Goal: Task Accomplishment & Management: Manage account settings

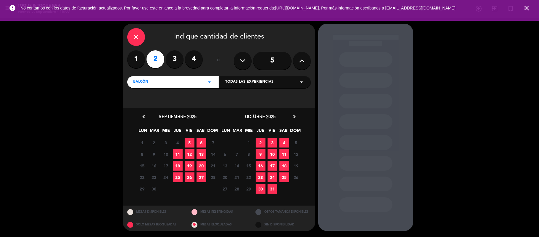
click at [526, 10] on icon "close" at bounding box center [526, 7] width 7 height 7
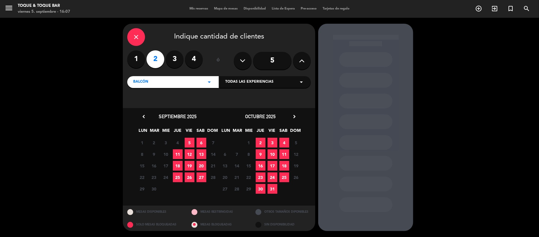
click at [140, 37] on div "close" at bounding box center [136, 37] width 18 height 18
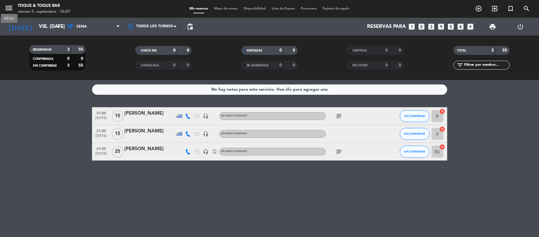
click at [8, 9] on icon "menu" at bounding box center [8, 8] width 9 height 9
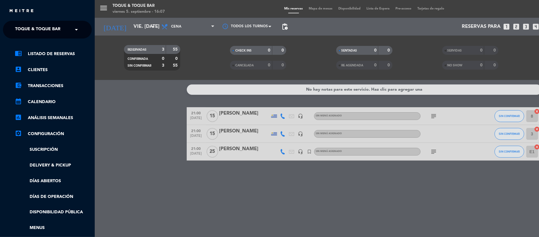
click at [25, 31] on span "Toque & Toque Bar" at bounding box center [37, 29] width 45 height 12
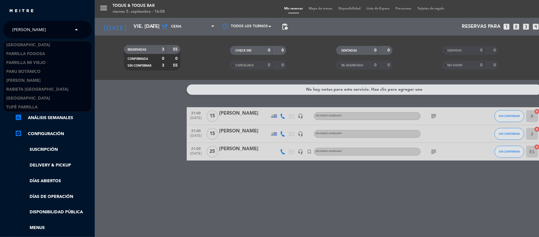
scroll to position [63, 0]
type input "[PERSON_NAME]"
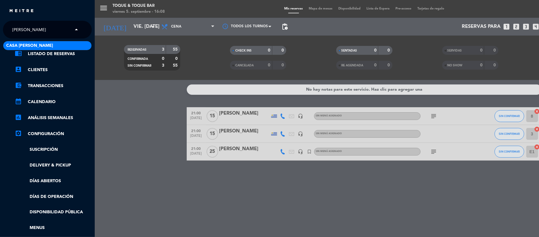
click at [17, 46] on span "Casa [PERSON_NAME]" at bounding box center [29, 45] width 47 height 7
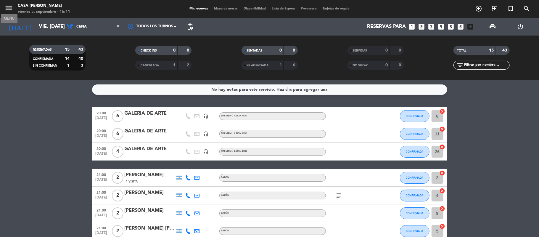
click at [9, 9] on icon "menu" at bounding box center [8, 8] width 9 height 9
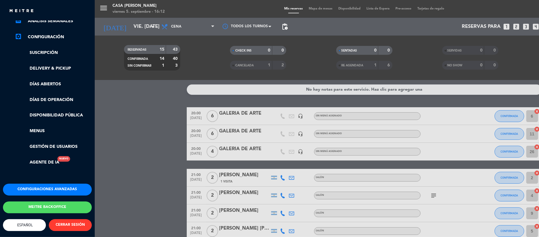
scroll to position [102, 0]
click at [38, 128] on link "Menus" at bounding box center [53, 131] width 77 height 7
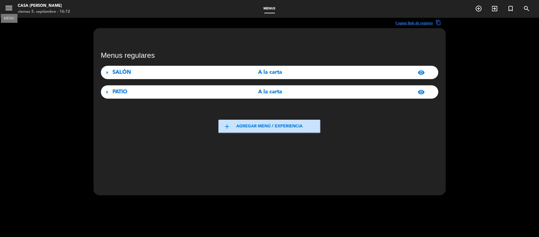
click at [10, 9] on icon "menu" at bounding box center [8, 8] width 9 height 9
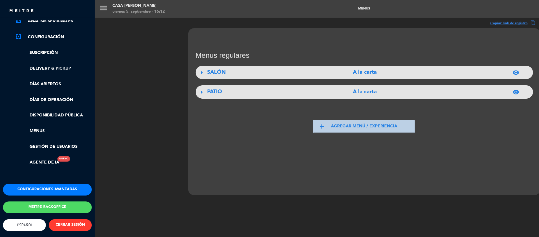
click at [50, 184] on button "Configuraciones avanzadas" at bounding box center [47, 190] width 89 height 12
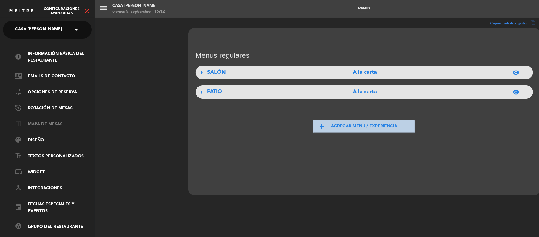
click at [28, 127] on link "border_all Mapa de mesas" at bounding box center [53, 124] width 77 height 7
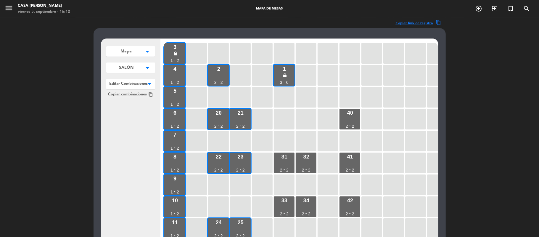
click at [133, 70] on span "SALÓN" at bounding box center [126, 68] width 15 height 6
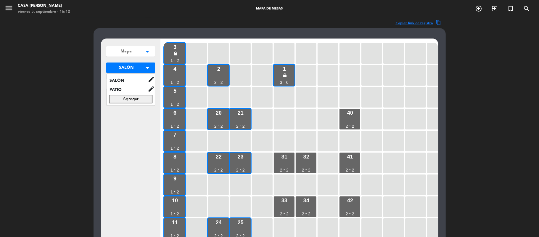
click at [134, 98] on button "Agregar" at bounding box center [131, 98] width 44 height 9
click at [134, 96] on input "text" at bounding box center [131, 98] width 44 height 9
type input "BARRA"
click at [132, 113] on button "Guardar" at bounding box center [131, 111] width 44 height 9
click at [121, 97] on span "BARRA" at bounding box center [127, 99] width 41 height 7
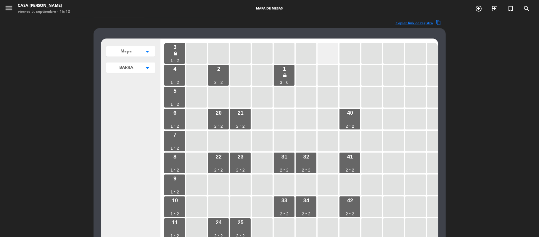
click at [330, 56] on div at bounding box center [328, 53] width 21 height 21
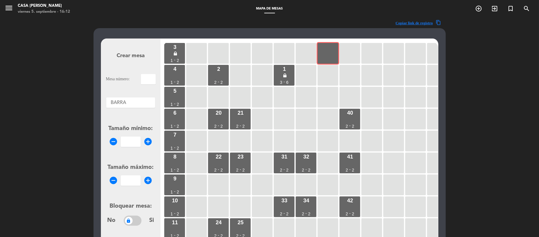
click at [144, 78] on input "text" at bounding box center [148, 79] width 15 height 10
type input "B1"
type input "1"
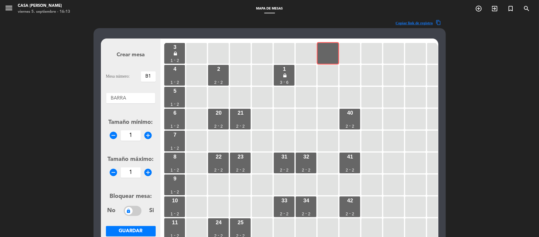
type input "1"
click at [125, 227] on button "Guardar" at bounding box center [131, 231] width 50 height 10
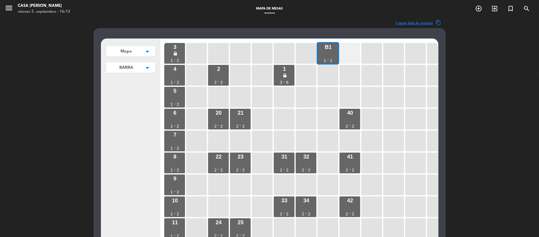
click at [341, 54] on div at bounding box center [350, 53] width 21 height 21
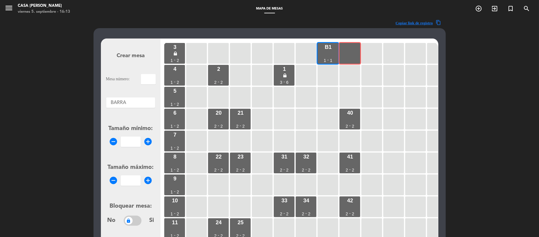
click at [144, 77] on input "text" at bounding box center [148, 79] width 15 height 10
type input "B2"
type input "1"
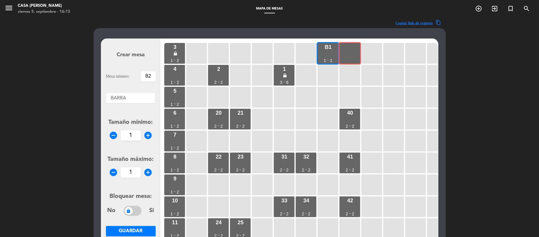
type input "1"
click at [141, 230] on span "Guardar" at bounding box center [131, 231] width 24 height 5
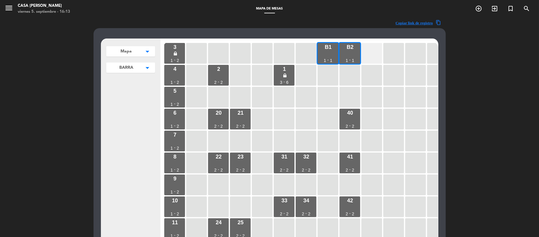
click at [367, 54] on div at bounding box center [372, 53] width 21 height 21
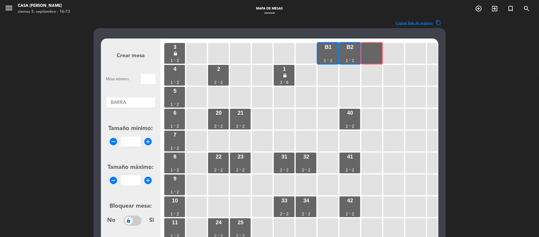
click at [150, 78] on input "text" at bounding box center [148, 79] width 15 height 10
type input "B3"
type input "1"
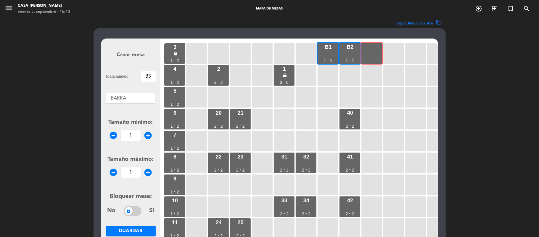
type input "1"
click at [137, 231] on span "Guardar" at bounding box center [131, 231] width 24 height 5
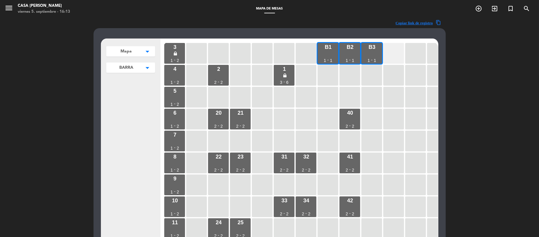
click at [399, 55] on div at bounding box center [394, 53] width 21 height 21
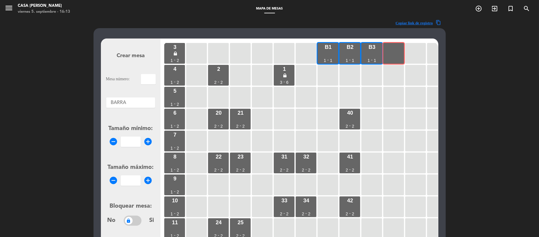
click at [147, 77] on input "text" at bounding box center [148, 79] width 15 height 10
type input "B4"
type input "1"
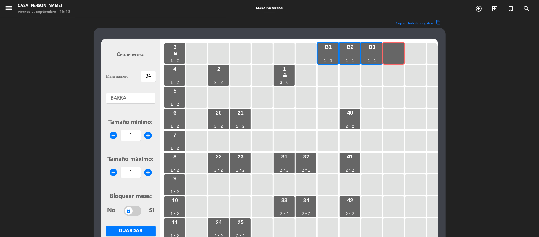
type input "1"
click at [129, 235] on button "Guardar" at bounding box center [131, 231] width 50 height 10
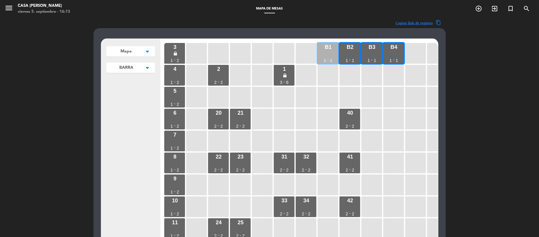
click at [325, 54] on div "B1 1 - 1" at bounding box center [328, 53] width 21 height 21
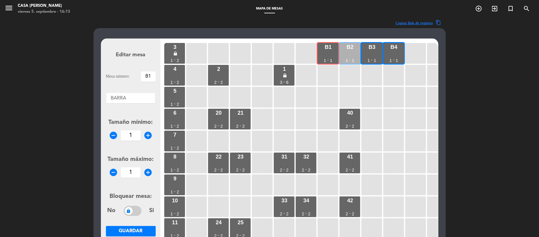
click at [350, 54] on div "B2 1 - 1" at bounding box center [350, 53] width 21 height 21
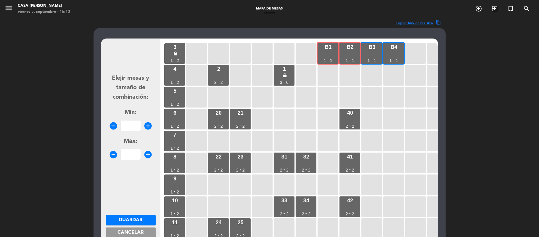
click at [139, 123] on input "number" at bounding box center [131, 126] width 20 height 10
type input "2"
click at [118, 217] on button "Guardar" at bounding box center [131, 220] width 50 height 10
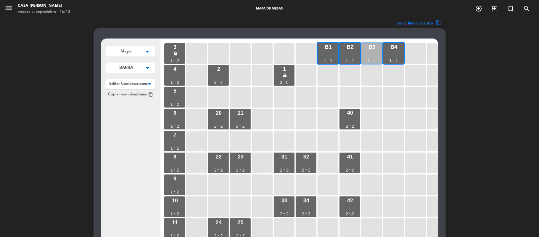
click at [374, 54] on div "B3 1 - 1" at bounding box center [372, 53] width 21 height 21
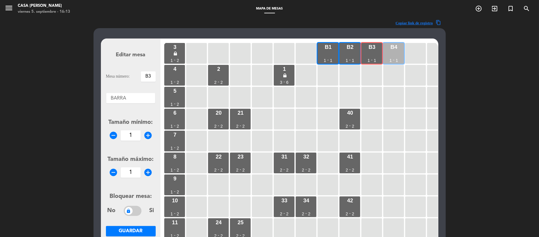
click at [390, 52] on div "B4 1 - 1" at bounding box center [394, 53] width 21 height 21
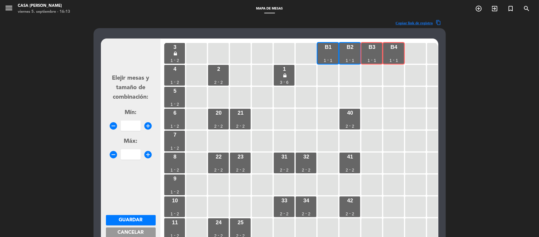
click at [130, 122] on input "number" at bounding box center [131, 126] width 20 height 10
type input "2"
click at [121, 218] on span "Guardar" at bounding box center [131, 220] width 24 height 5
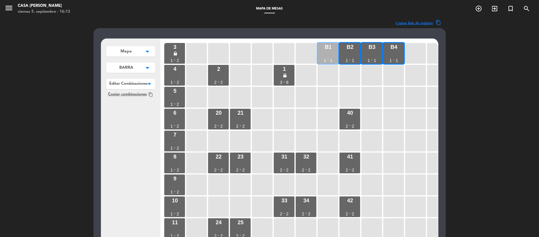
click at [336, 53] on div "B1 1 - 1" at bounding box center [328, 53] width 21 height 21
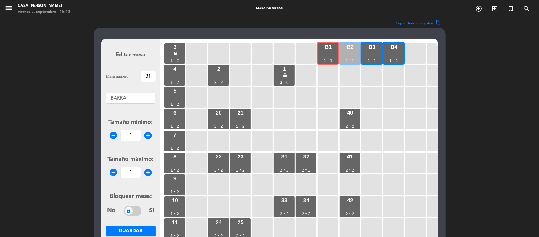
click at [344, 54] on div "B2 1 - 1" at bounding box center [350, 53] width 21 height 21
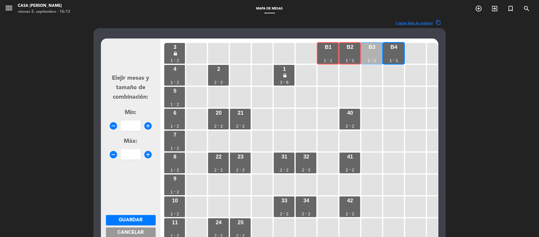
click at [366, 54] on div "B3 1 - 1" at bounding box center [372, 53] width 21 height 21
click at [132, 124] on input "number" at bounding box center [131, 126] width 20 height 10
type input "3"
click at [126, 221] on span "Guardar" at bounding box center [131, 220] width 24 height 5
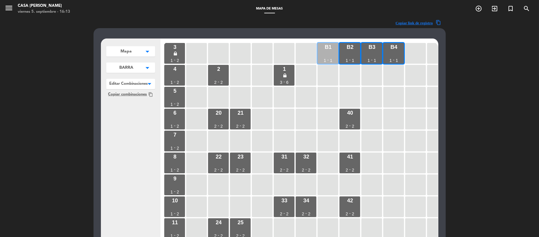
click at [326, 54] on div "B1 1 - 1" at bounding box center [328, 53] width 21 height 21
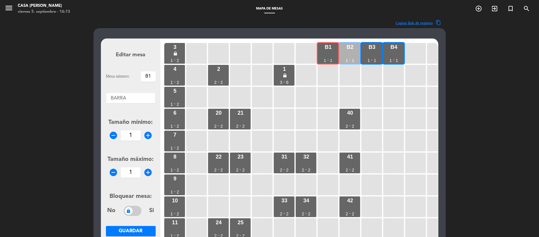
click at [344, 52] on div "B2 1 - 1" at bounding box center [350, 53] width 21 height 21
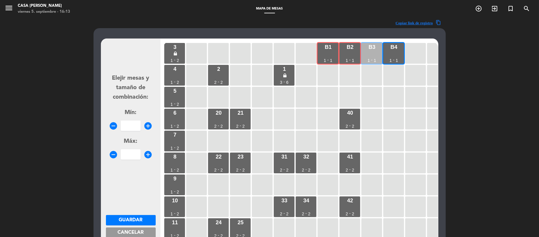
click at [368, 50] on div "B3 1 - 1" at bounding box center [372, 53] width 21 height 21
click at [395, 50] on div "B4 1 - 1" at bounding box center [394, 53] width 21 height 21
click at [133, 127] on input "number" at bounding box center [131, 126] width 20 height 10
type input "4"
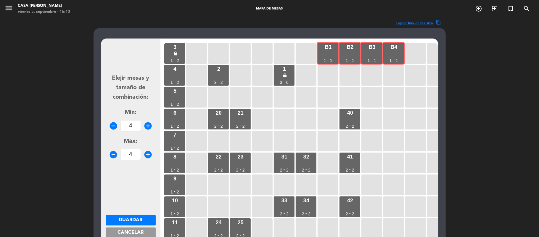
click at [127, 216] on button "Guardar" at bounding box center [131, 220] width 50 height 10
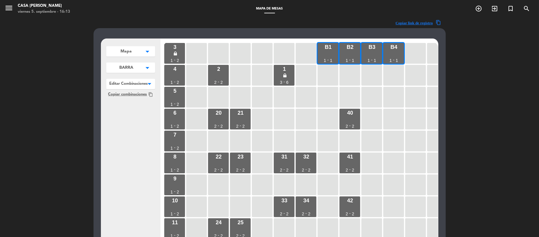
click at [129, 84] on div at bounding box center [130, 83] width 49 height 8
click at [120, 134] on div "Mapa arrow_drop_down Mapa edit renombrar borrar Agregar BARRA arrow_drop_down S…" at bounding box center [130, 153] width 59 height 228
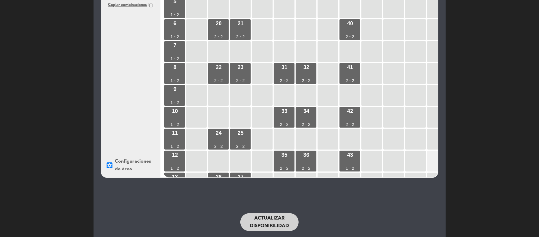
scroll to position [106, 0]
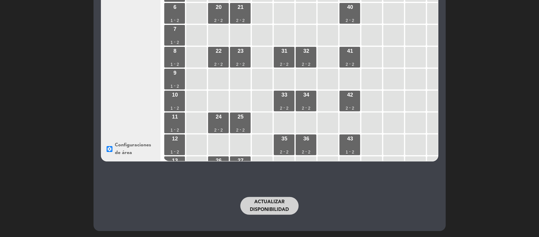
click at [263, 204] on button "Actualizar disponibilidad" at bounding box center [269, 206] width 59 height 18
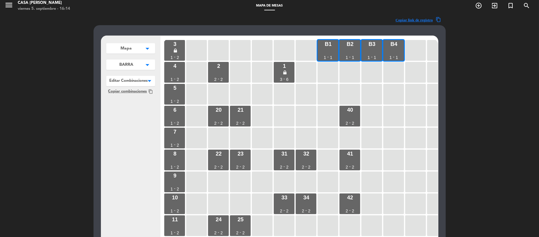
scroll to position [0, 0]
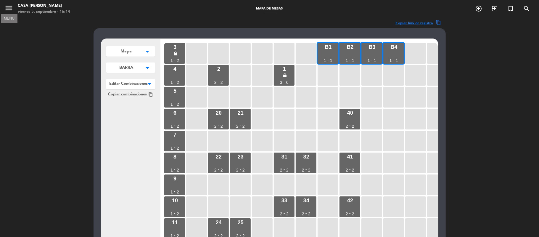
click at [8, 8] on icon "menu" at bounding box center [8, 8] width 9 height 9
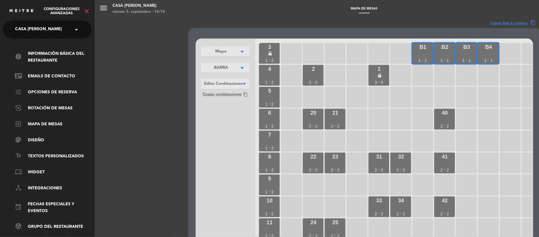
click at [85, 12] on icon "close" at bounding box center [86, 11] width 7 height 7
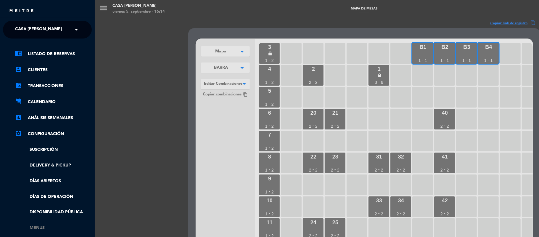
click at [30, 225] on link "Menus" at bounding box center [53, 227] width 77 height 7
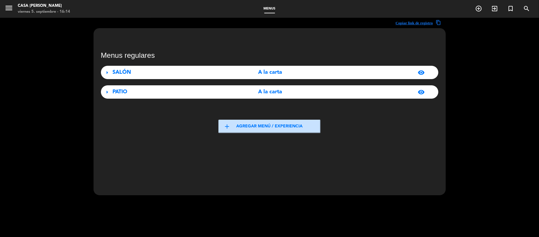
click at [252, 126] on button "add Agregar menú / experiencia" at bounding box center [270, 126] width 102 height 13
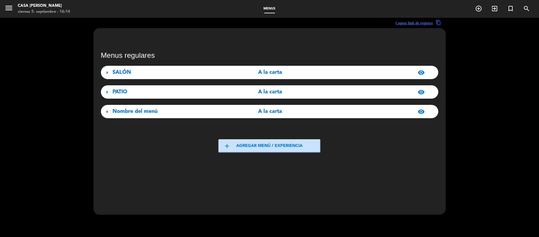
click at [105, 74] on span "arrow_right" at bounding box center [107, 72] width 7 height 7
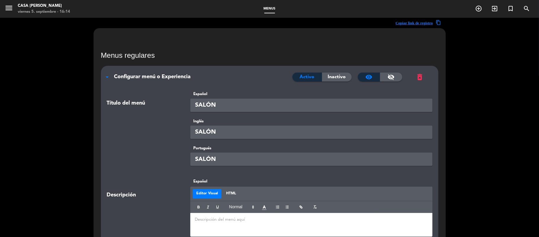
click at [105, 74] on span "arrow_drop_down" at bounding box center [107, 76] width 7 height 7
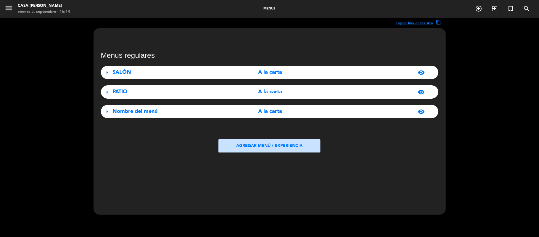
click at [105, 91] on span "arrow_right" at bounding box center [107, 92] width 7 height 7
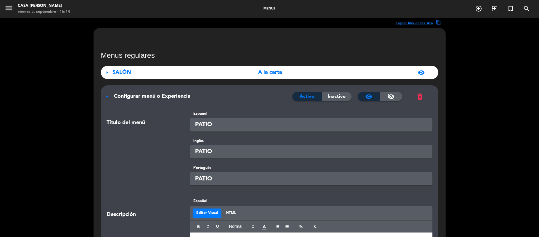
click at [105, 91] on div "arrow_drop_down Configurar menú o Experiencia Activo Inactivo visibility visibi…" at bounding box center [270, 93] width 338 height 16
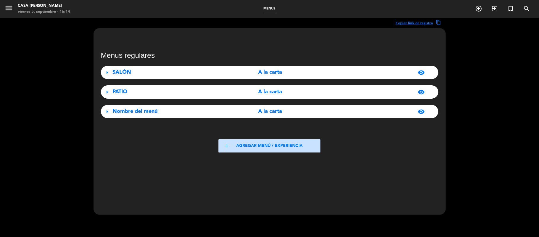
click at [106, 110] on span "arrow_right" at bounding box center [107, 111] width 7 height 7
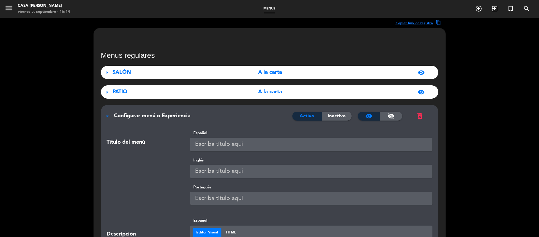
click at [209, 140] on input "text" at bounding box center [311, 144] width 242 height 13
click at [201, 142] on input "BARRA" at bounding box center [311, 144] width 242 height 13
type input "BARRA"
paste input "BARRA"
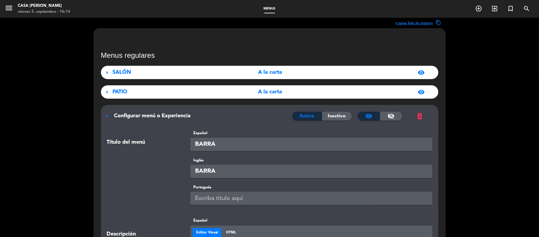
type input "BARRA"
paste input "BARRA"
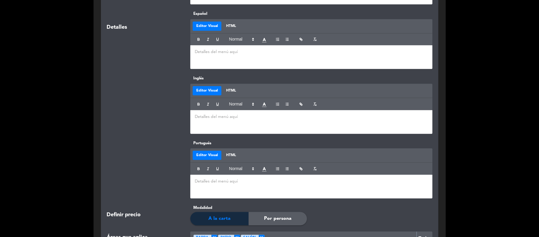
scroll to position [474, 0]
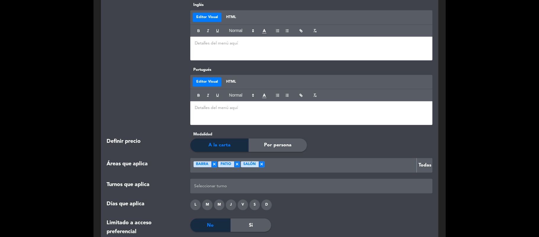
click at [235, 166] on span "×" at bounding box center [237, 164] width 6 height 6
type input "BARRA"
click at [236, 165] on span "×" at bounding box center [239, 164] width 6 height 6
click at [236, 183] on div at bounding box center [312, 186] width 238 height 10
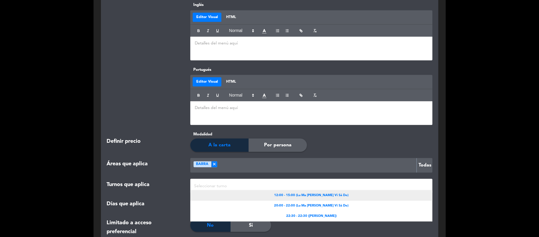
click at [241, 197] on div "12:00 - 15:00 (Lu Ma [PERSON_NAME] Vi Sá Do)" at bounding box center [311, 195] width 242 height 10
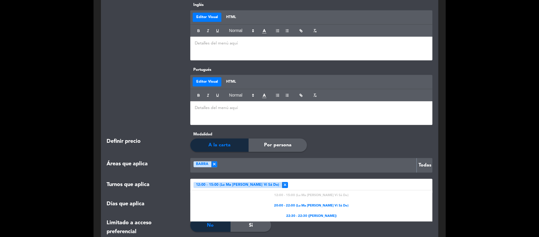
click at [288, 184] on div at bounding box center [359, 186] width 142 height 10
click at [278, 210] on div "20:00 - 22:00 (Lu Ma [PERSON_NAME] Vi Sá Do)" at bounding box center [311, 206] width 242 height 10
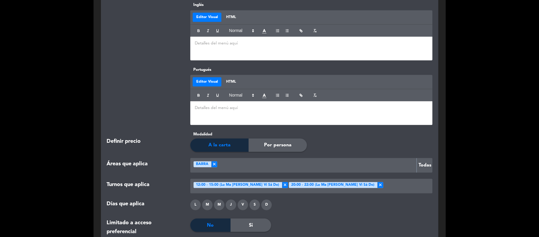
click at [384, 188] on div at bounding box center [407, 186] width 47 height 10
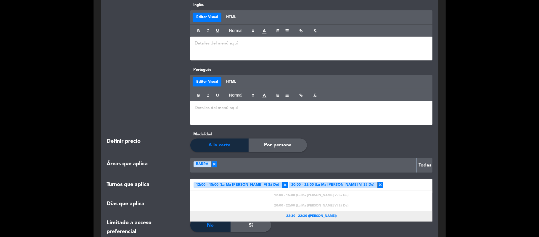
click at [340, 214] on div "22:30 - 22:30 ([PERSON_NAME])" at bounding box center [311, 216] width 242 height 10
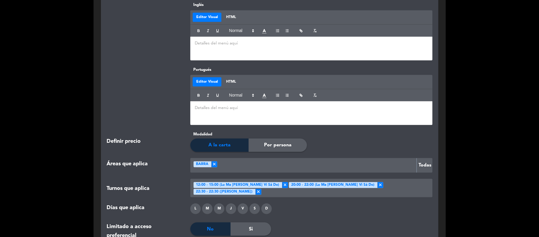
click at [262, 204] on div "D" at bounding box center [267, 208] width 10 height 10
click at [256, 206] on div "S" at bounding box center [255, 208] width 10 height 10
click at [246, 205] on div "V" at bounding box center [243, 208] width 10 height 10
click at [228, 204] on div "J" at bounding box center [231, 208] width 10 height 10
click at [222, 205] on div "M" at bounding box center [219, 208] width 10 height 10
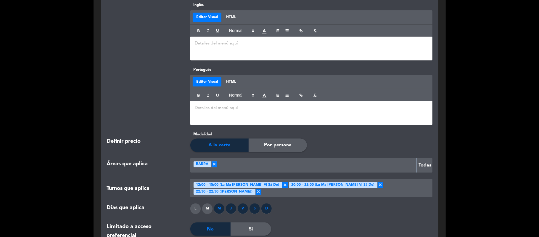
click at [209, 205] on div "M" at bounding box center [207, 208] width 10 height 10
click at [198, 208] on div "L" at bounding box center [195, 208] width 10 height 10
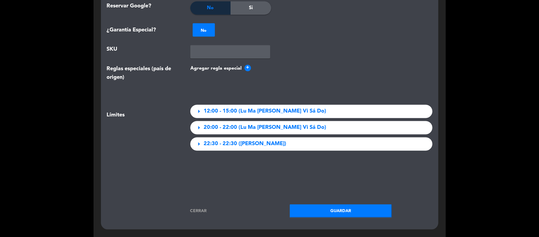
scroll to position [829, 0]
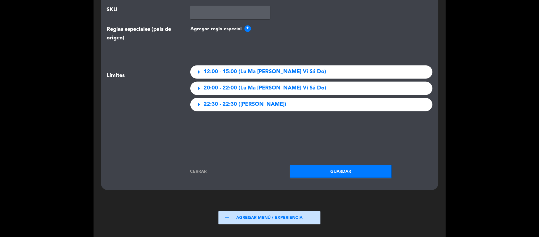
click at [315, 171] on button "Guardar" at bounding box center [341, 171] width 102 height 13
